Goal: Find specific page/section: Find specific page/section

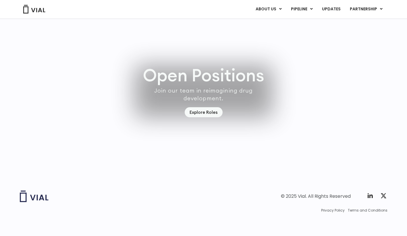
scroll to position [1671, 0]
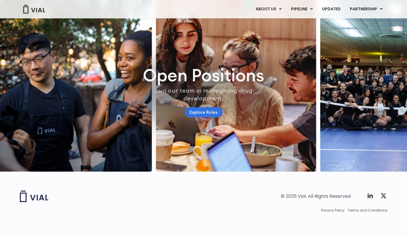
click at [213, 108] on link "Explore Roles" at bounding box center [204, 112] width 38 height 10
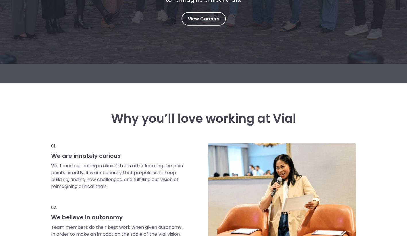
scroll to position [143, 0]
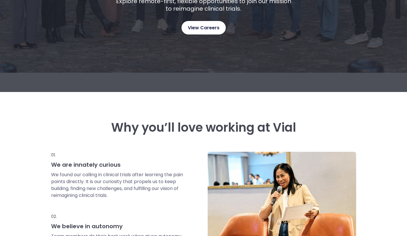
click at [218, 29] on span "View Careers" at bounding box center [204, 27] width 32 height 7
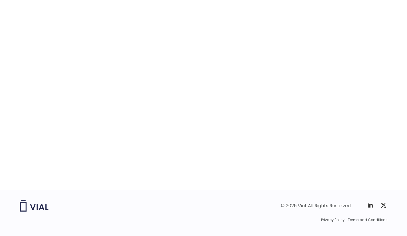
scroll to position [880, 0]
